Goal: Answer question/provide support

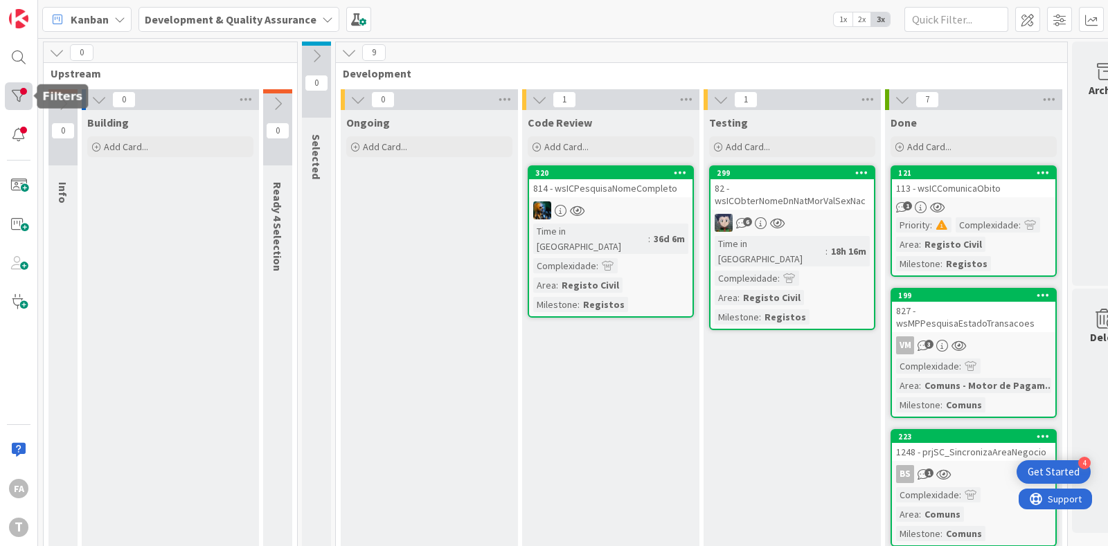
click at [20, 104] on div at bounding box center [19, 96] width 28 height 28
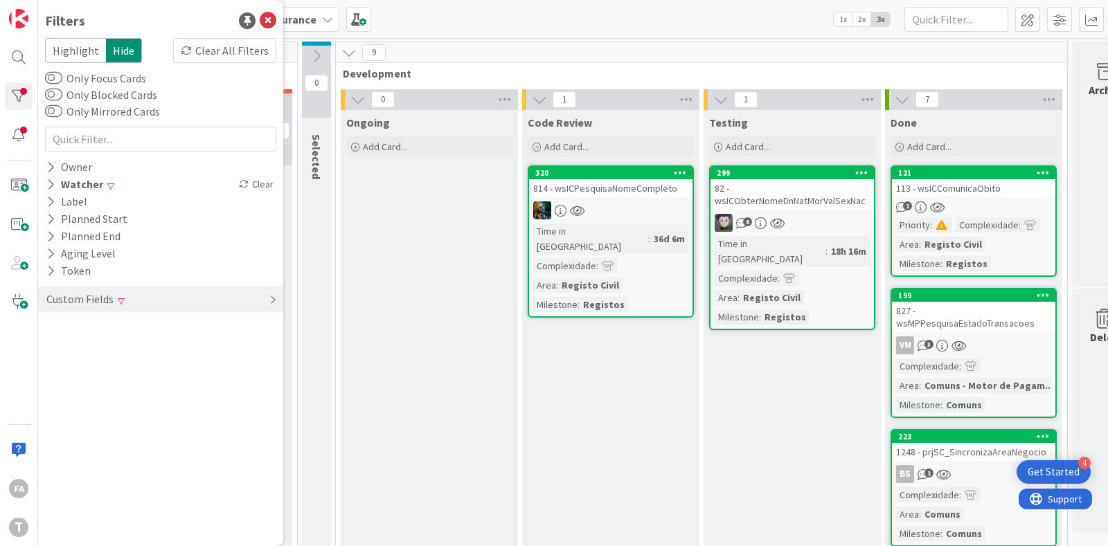
click at [134, 302] on div "Custom Fields" at bounding box center [160, 300] width 245 height 26
click at [616, 188] on div "814 - wsICPesquisaNomeCompleto" at bounding box center [610, 188] width 163 height 18
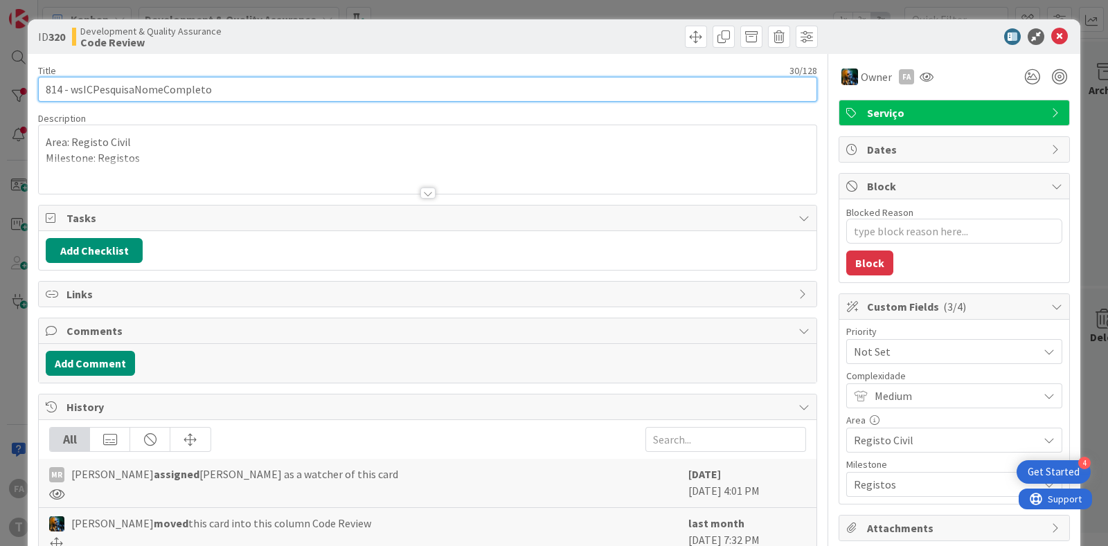
click at [144, 82] on input "814 - wsICPesquisaNomeCompleto" at bounding box center [427, 89] width 779 height 25
click at [145, 86] on input "814 - wsICPesquisaNomeCompleto" at bounding box center [427, 89] width 779 height 25
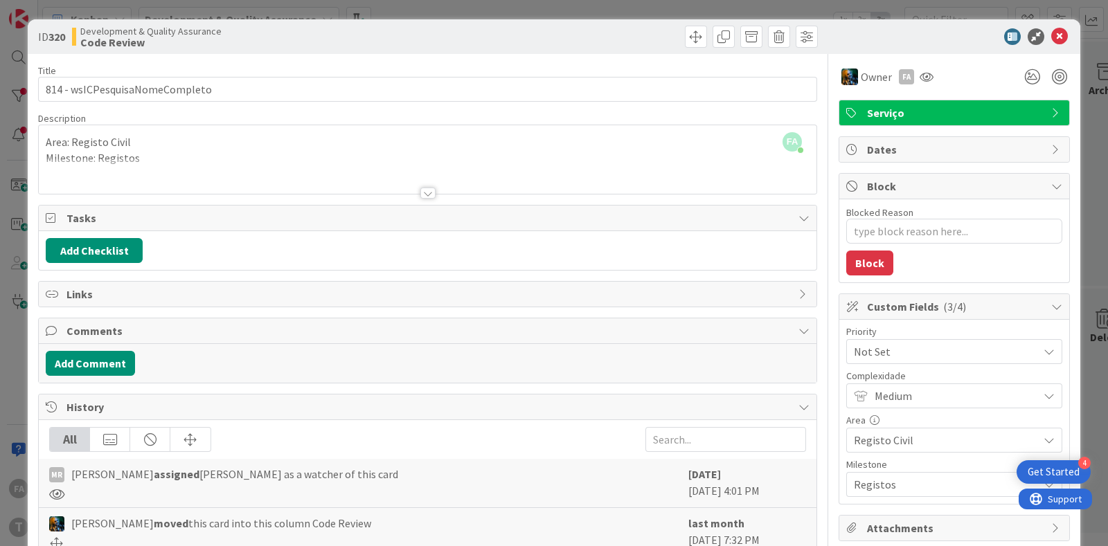
click at [93, 345] on div "Add Comment" at bounding box center [427, 363] width 777 height 39
click at [94, 354] on button "Add Comment" at bounding box center [90, 363] width 89 height 25
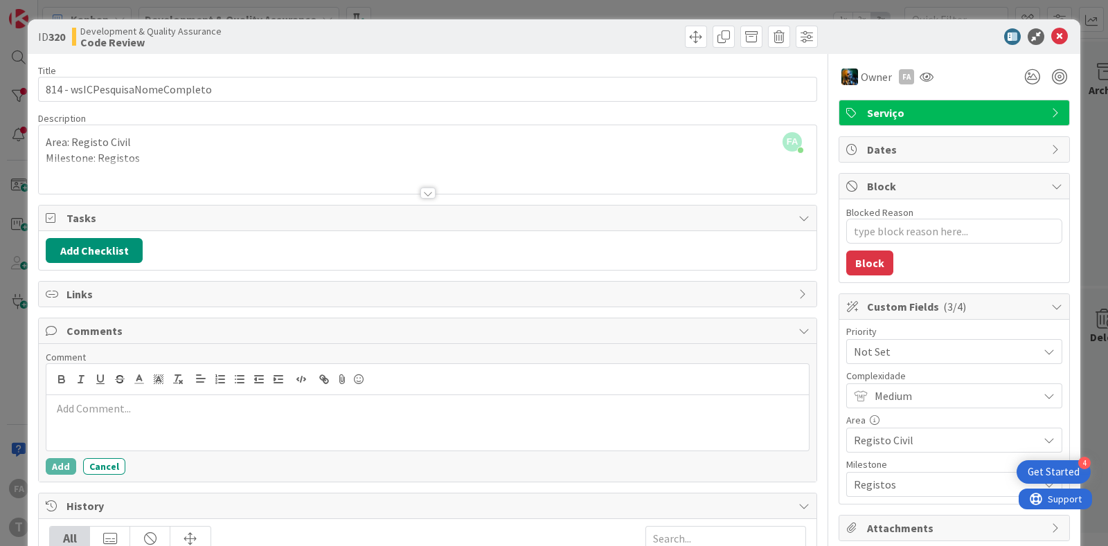
scroll to position [197, 0]
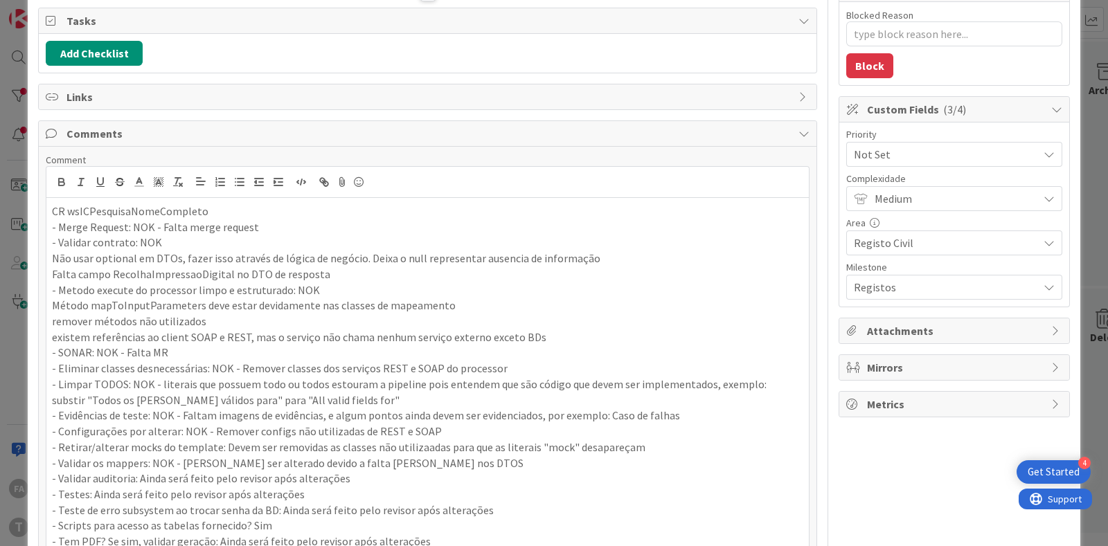
click at [125, 210] on p "CR wsICPesquisaNomeCompleto" at bounding box center [427, 212] width 751 height 16
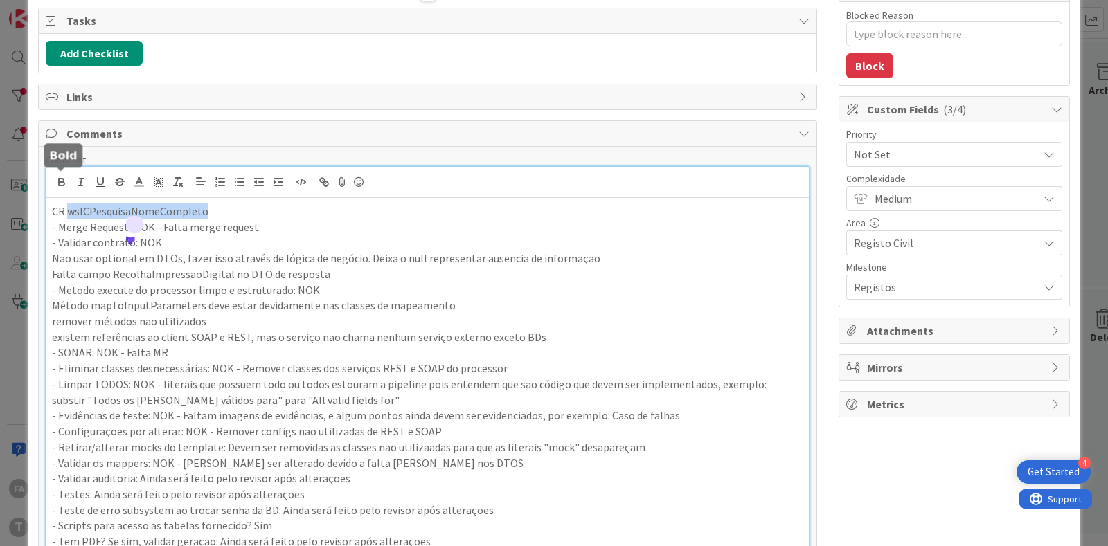
click at [60, 179] on icon "button" at bounding box center [61, 182] width 12 height 12
click at [96, 179] on icon "button" at bounding box center [100, 182] width 12 height 12
click at [277, 258] on p "Não usar optional em DTOs, fazer isso através de lógica de negócio. Deixa o nul…" at bounding box center [427, 259] width 751 height 16
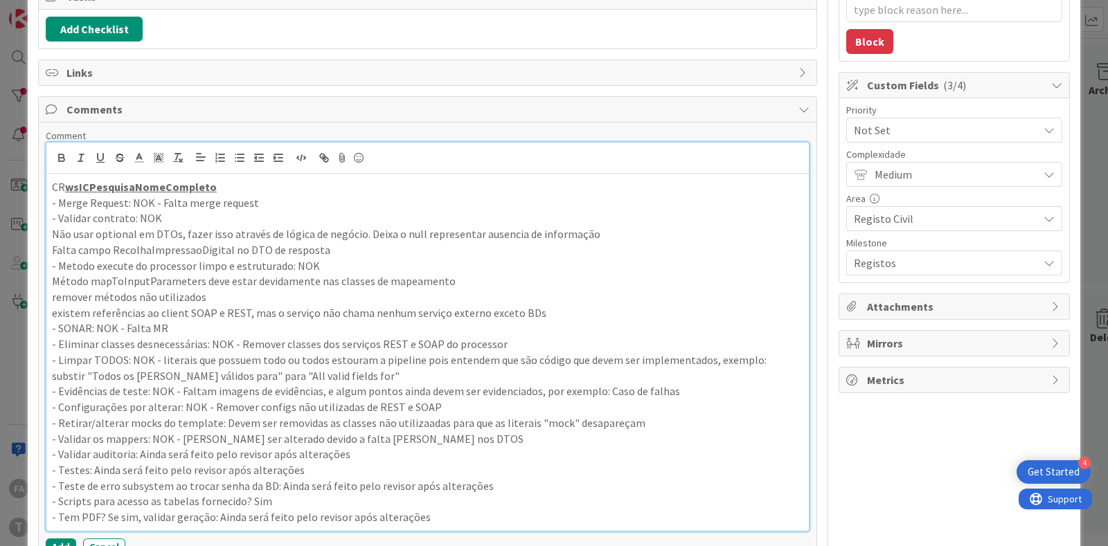
scroll to position [283, 0]
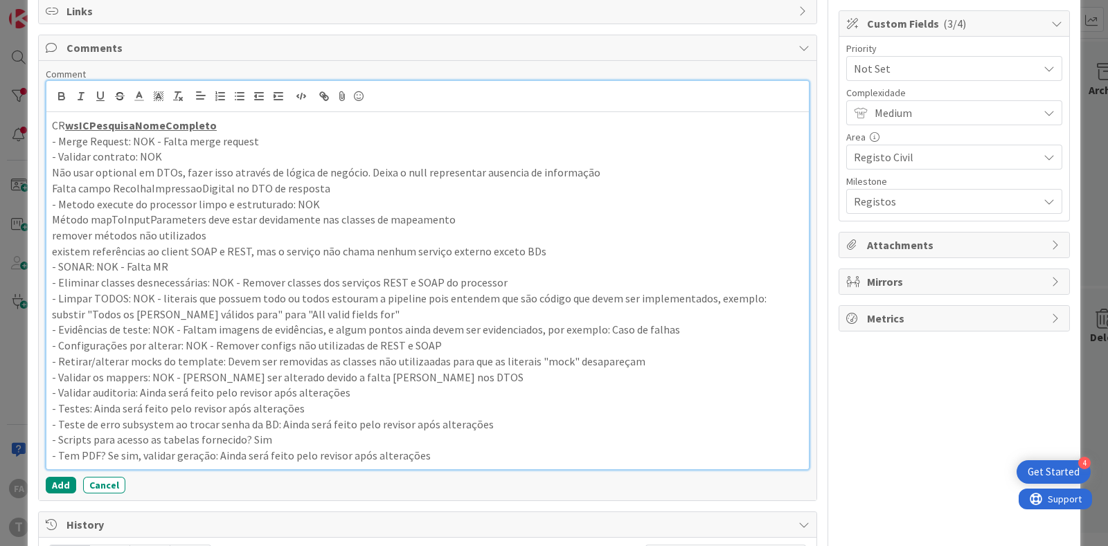
click at [80, 171] on p "Não usar optional em DTOs, fazer isso através de lógica de negócio. Deixa o nul…" at bounding box center [427, 173] width 751 height 16
click at [531, 168] on p "Não usar optional em DTOs, fazer isso através de lógica de negócio. Deixa o nul…" at bounding box center [427, 173] width 751 height 16
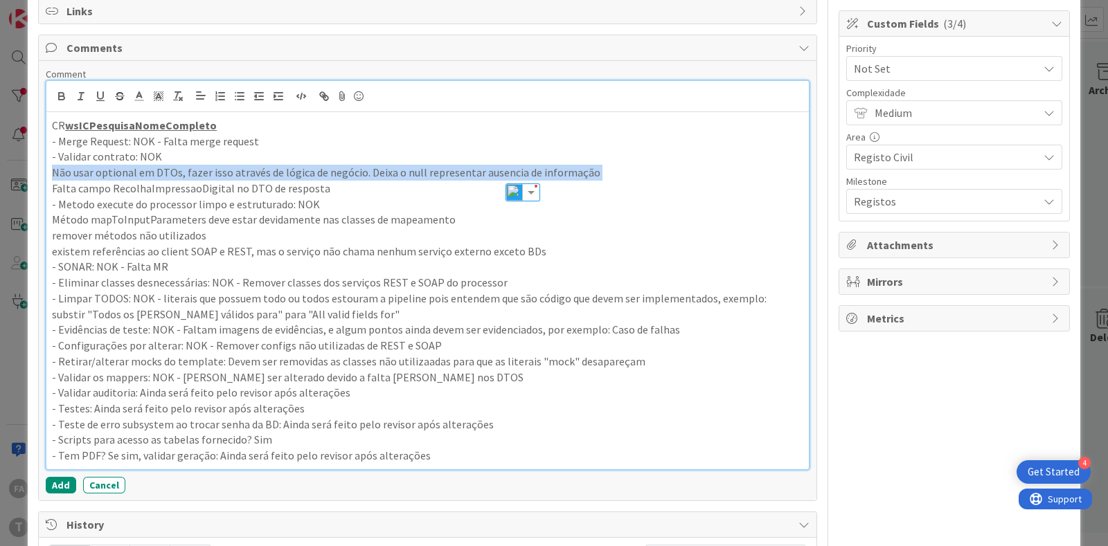
click at [531, 168] on p "Não usar optional em DTOs, fazer isso através de lógica de negócio. Deixa o nul…" at bounding box center [427, 173] width 751 height 16
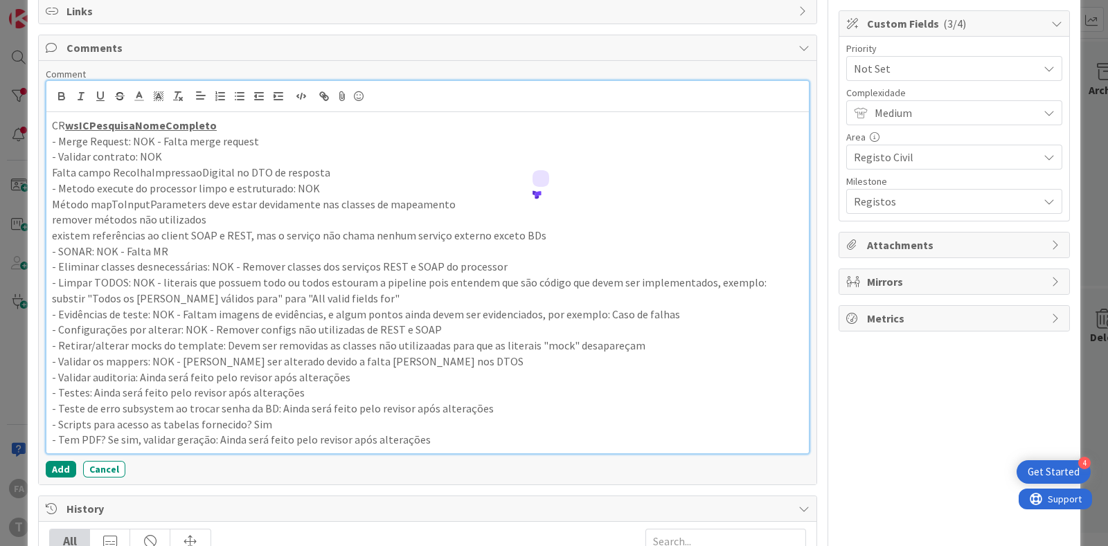
click at [182, 173] on p "Falta campo RecolhaImpressaoDigital no DTO de resposta" at bounding box center [427, 173] width 751 height 16
drag, startPoint x: 193, startPoint y: 184, endPoint x: 213, endPoint y: 185, distance: 20.1
click at [194, 185] on p "- Metodo execute do processor limpo e estruturado: NOK" at bounding box center [427, 189] width 751 height 16
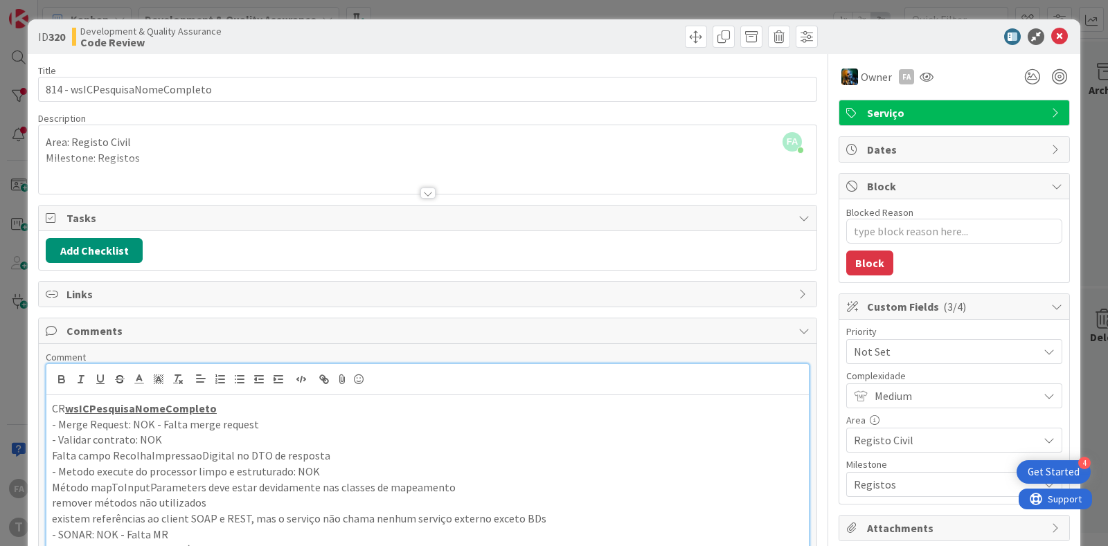
scroll to position [433, 0]
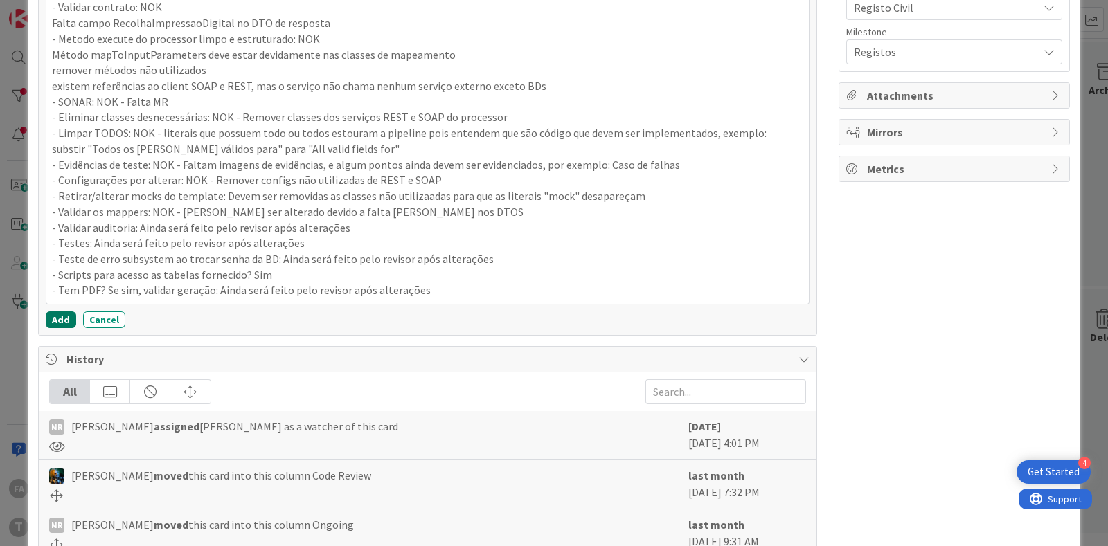
click at [56, 317] on button "Add" at bounding box center [61, 320] width 30 height 17
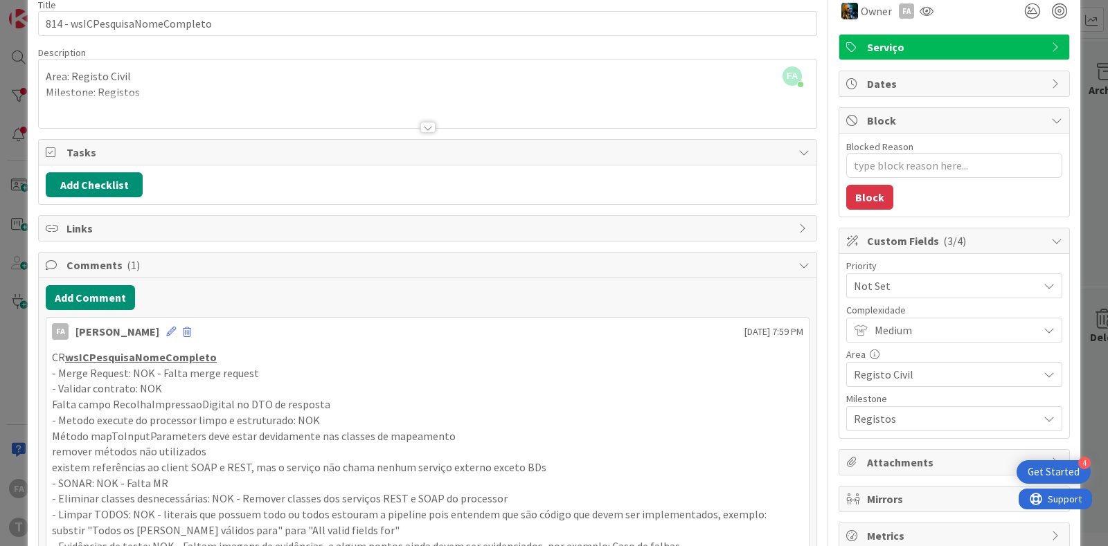
scroll to position [0, 0]
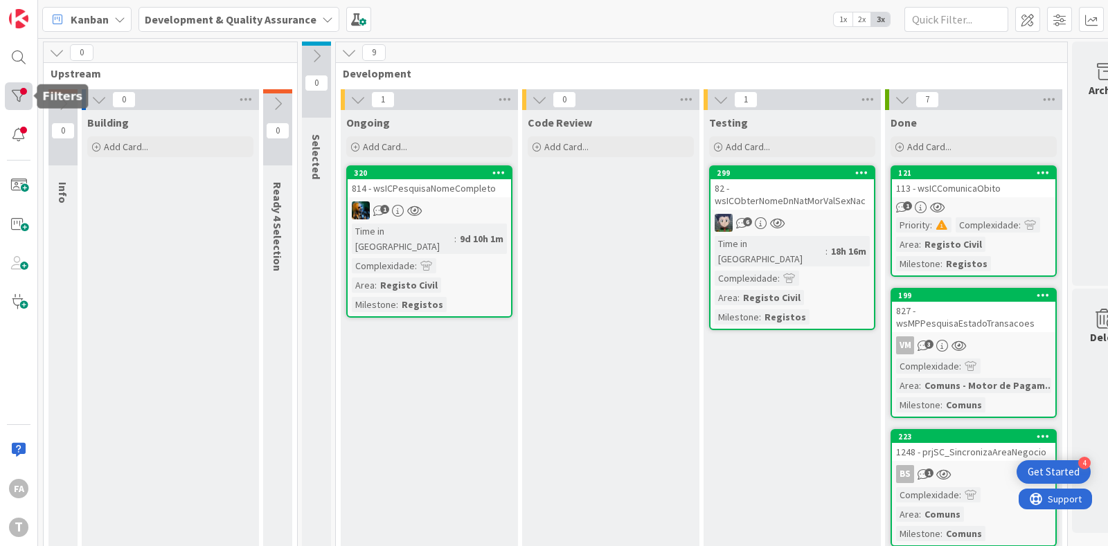
click at [15, 98] on div at bounding box center [19, 96] width 28 height 28
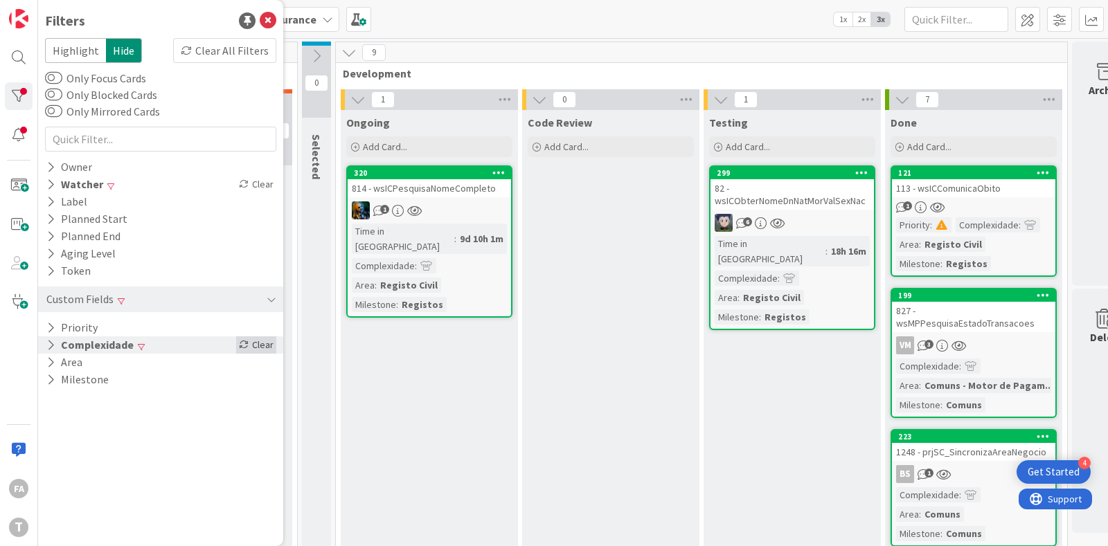
click at [247, 345] on icon at bounding box center [244, 345] width 10 height 10
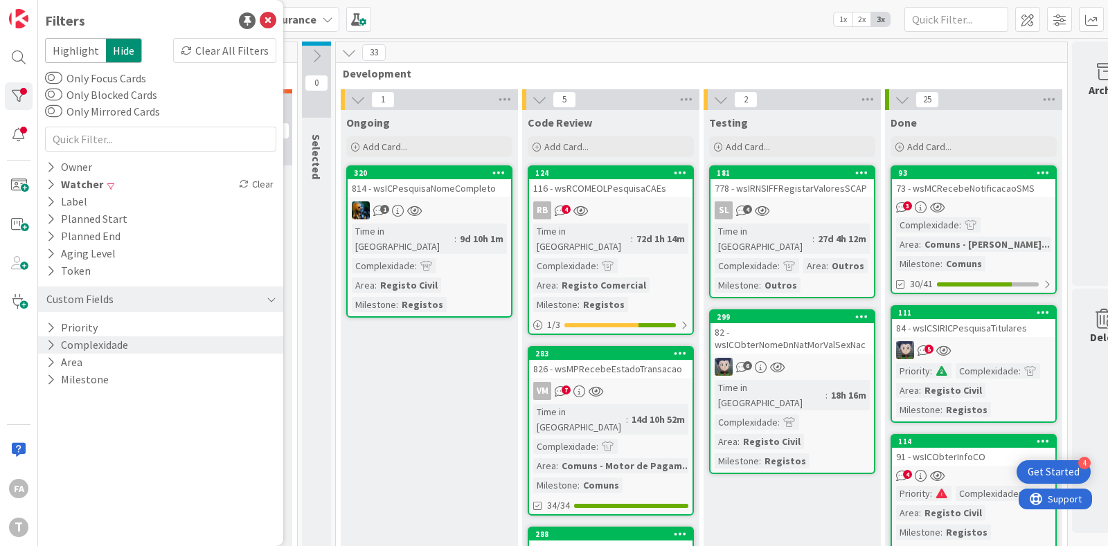
click at [613, 187] on div "116 - wsRCOMEOLPesquisaCAEs" at bounding box center [610, 188] width 163 height 18
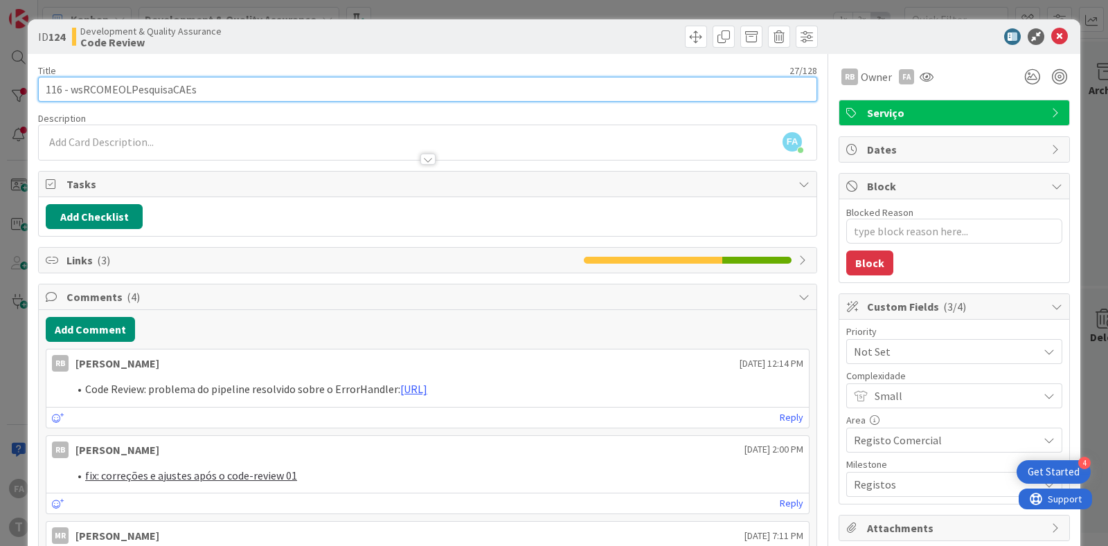
click at [149, 89] on input "116 - wsRCOMEOLPesquisaCAEs" at bounding box center [427, 89] width 779 height 25
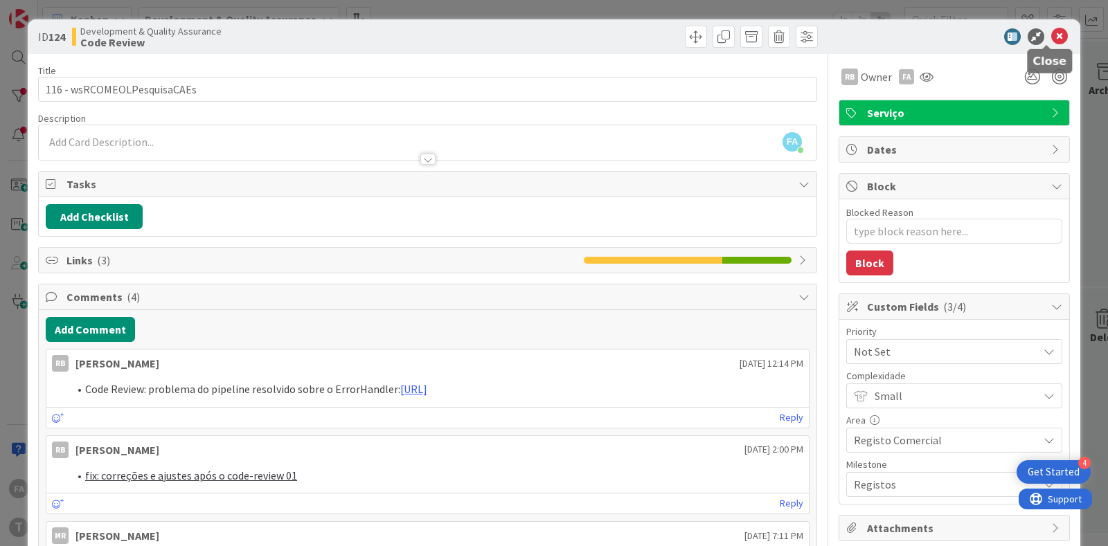
click at [1051, 34] on icon at bounding box center [1059, 36] width 17 height 17
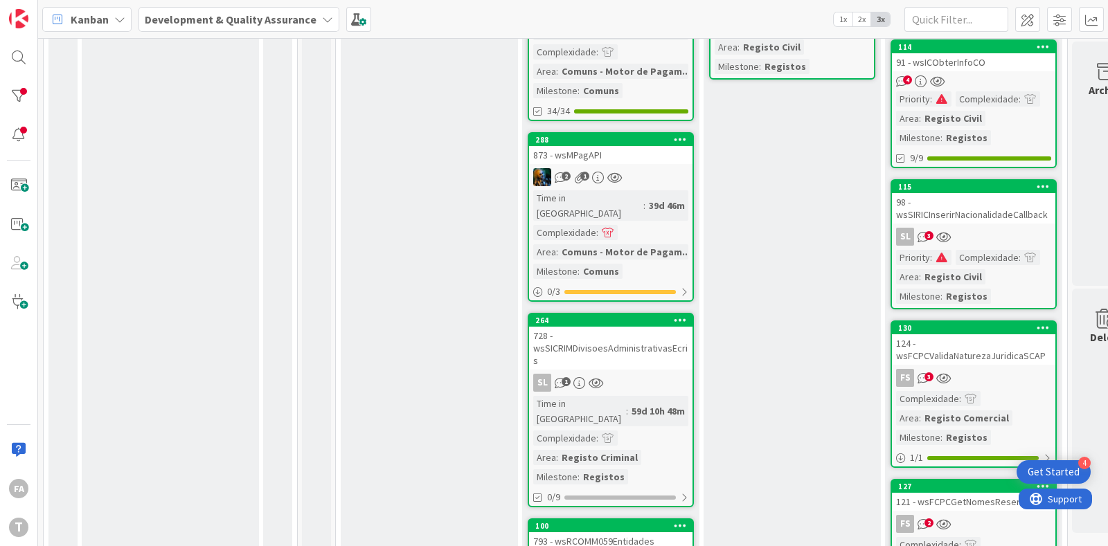
scroll to position [433, 0]
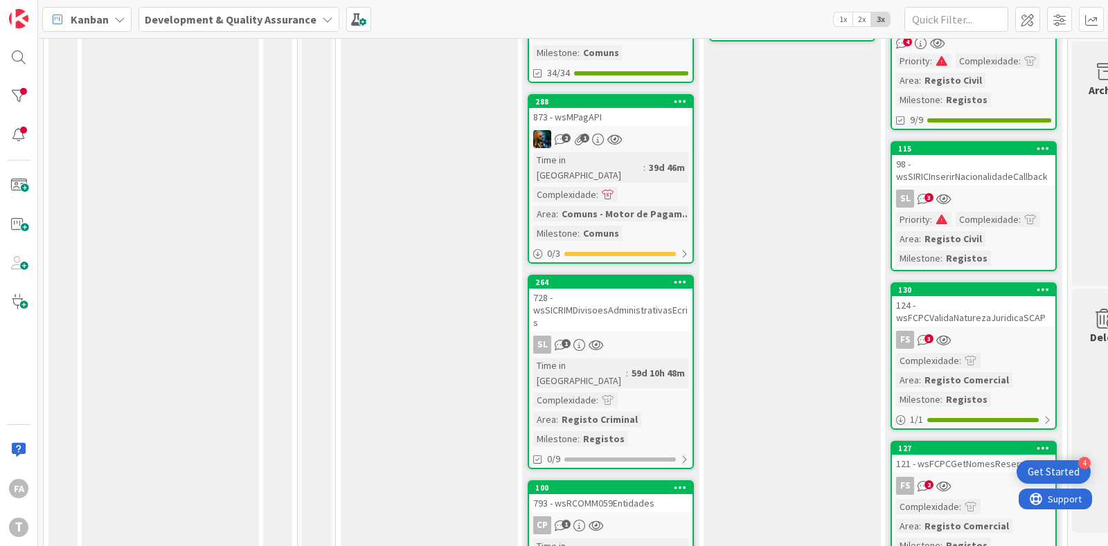
click at [629, 289] on div "728 - wsSICRIMDivisoesAdministrativasEcris" at bounding box center [610, 310] width 163 height 43
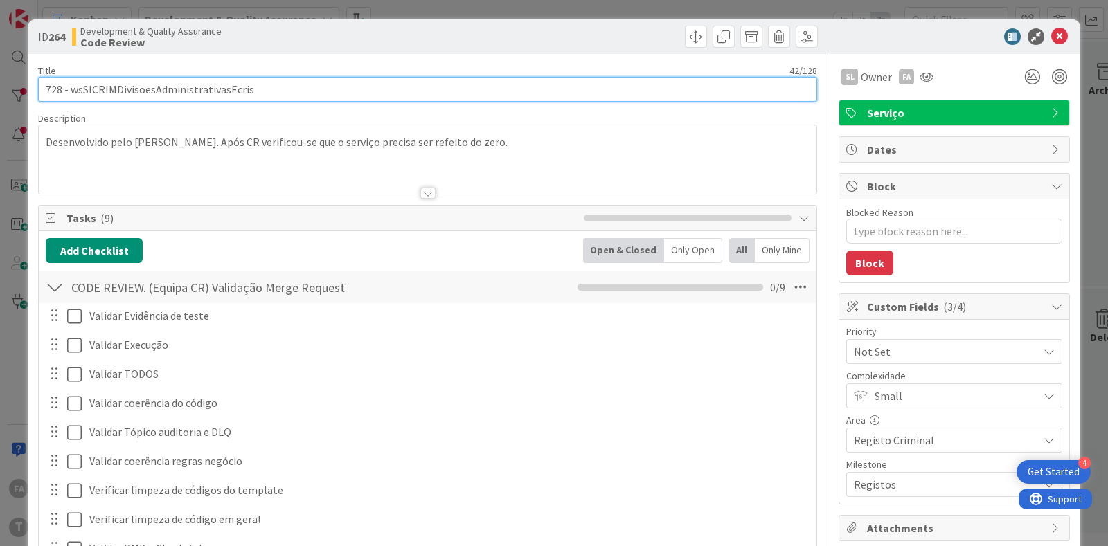
click at [162, 96] on input "728 - wsSICRIMDivisoesAdministrativasEcris" at bounding box center [427, 89] width 779 height 25
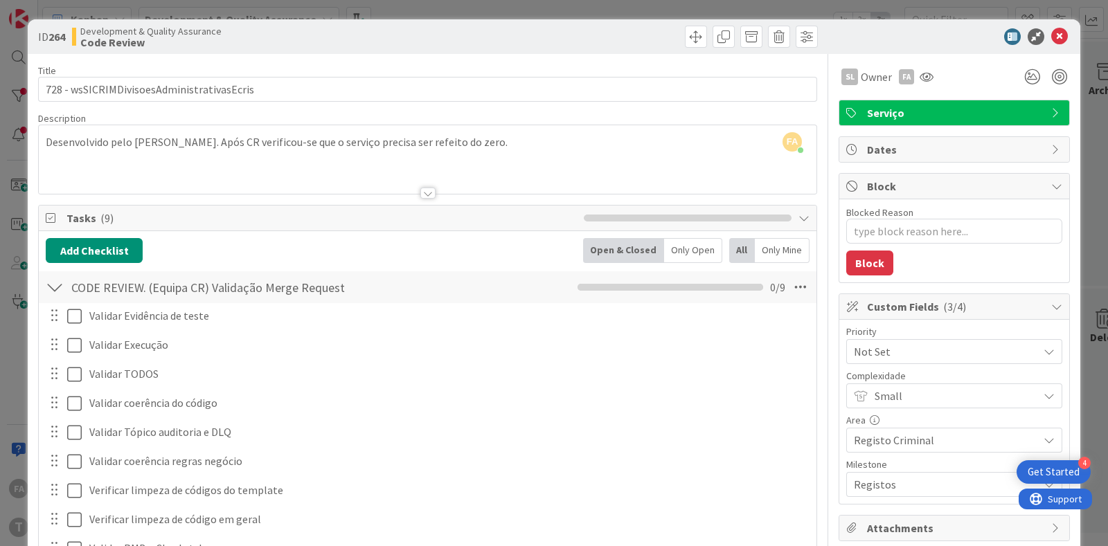
type textarea "x"
